Goal: Check status

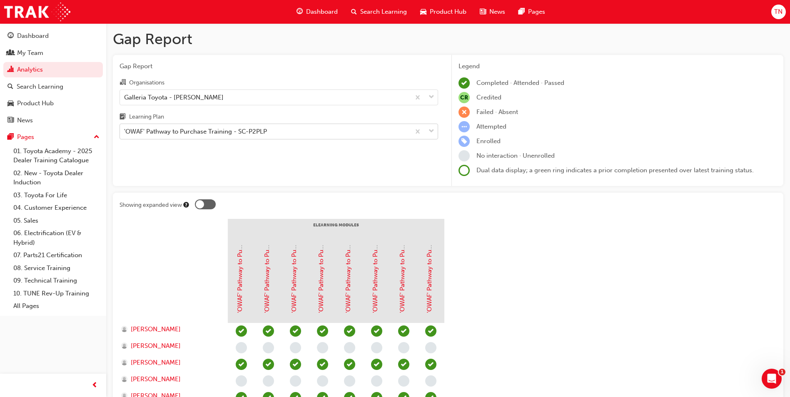
click at [249, 136] on div "'OWAF' Pathway to Purchase Training - SC-P2PLP" at bounding box center [195, 132] width 143 height 10
click at [125, 135] on input "Learning Plan 'OWAF' Pathway to Purchase Training - SC-P2PLP" at bounding box center [124, 131] width 1 height 7
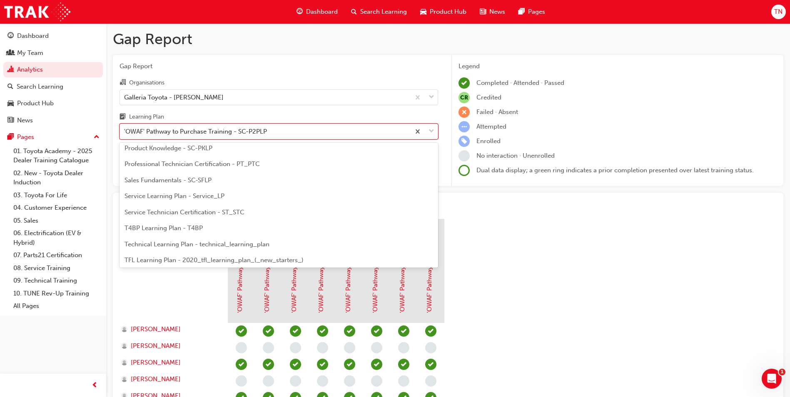
scroll to position [234, 0]
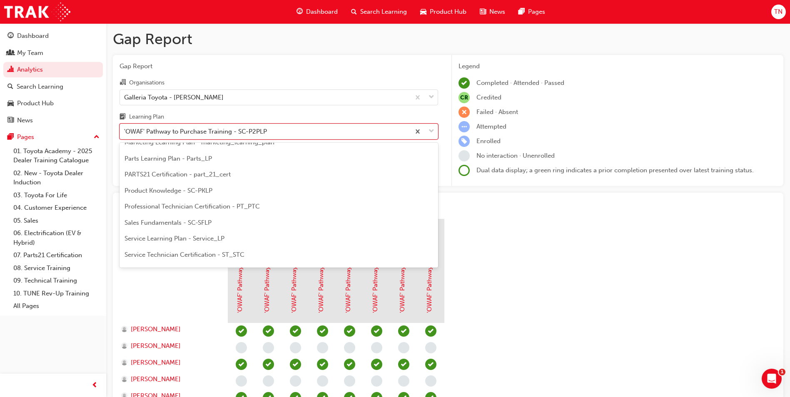
click at [193, 196] on div "Product Knowledge - SC-PKLP" at bounding box center [278, 191] width 318 height 16
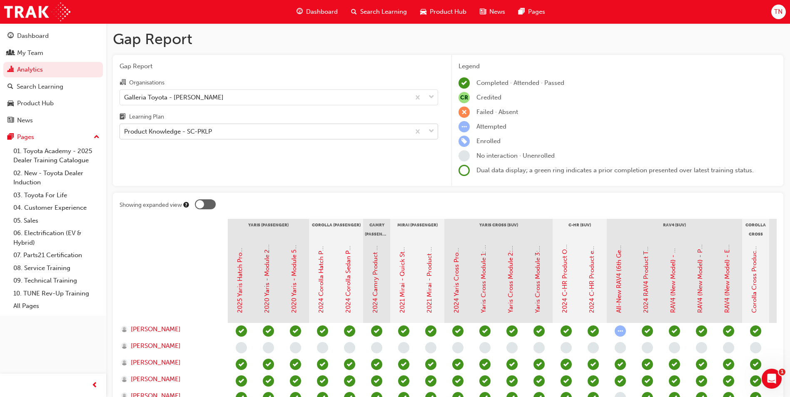
click at [167, 135] on div "Product Knowledge - SC-PKLP" at bounding box center [168, 132] width 88 height 10
click at [125, 135] on input "Learning Plan Product Knowledge - SC-PKLP" at bounding box center [124, 131] width 1 height 7
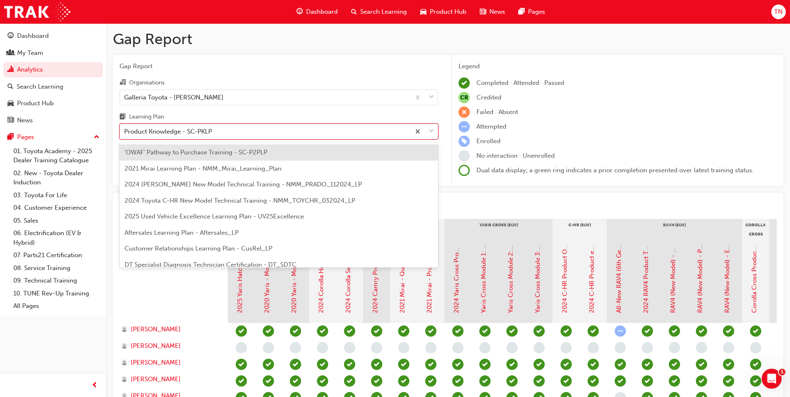
click at [204, 152] on span "'OWAF' Pathway to Purchase Training - SC-P2PLP" at bounding box center [195, 152] width 143 height 7
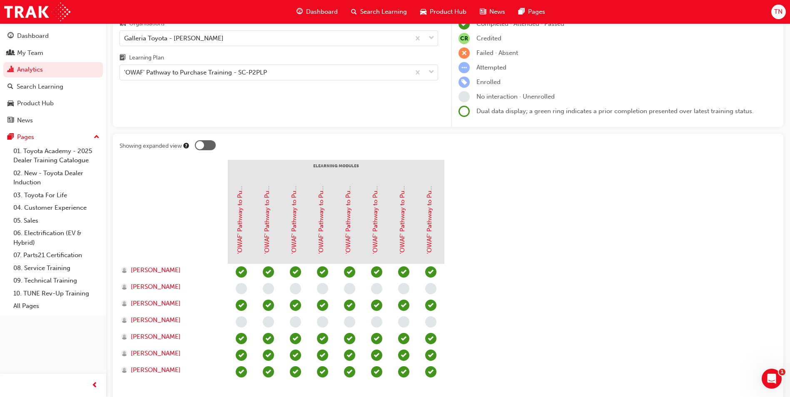
scroll to position [112, 0]
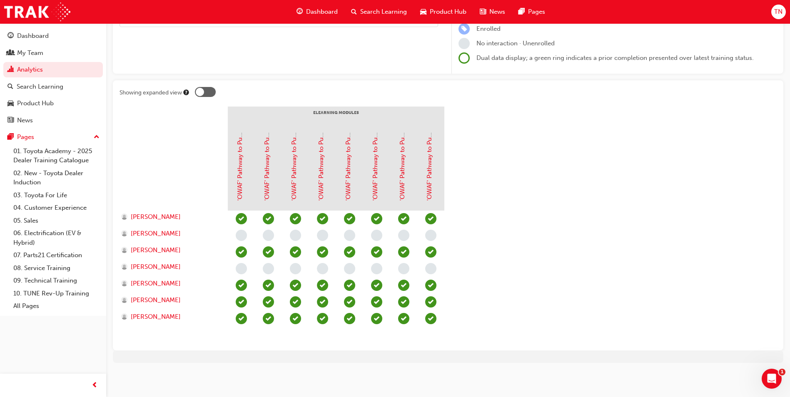
click at [551, 205] on section "eLearning Modules 'OWAF' Pathway to Purchase - Introduction to the Training Pro…" at bounding box center [447, 225] width 657 height 237
